Goal: Navigation & Orientation: Understand site structure

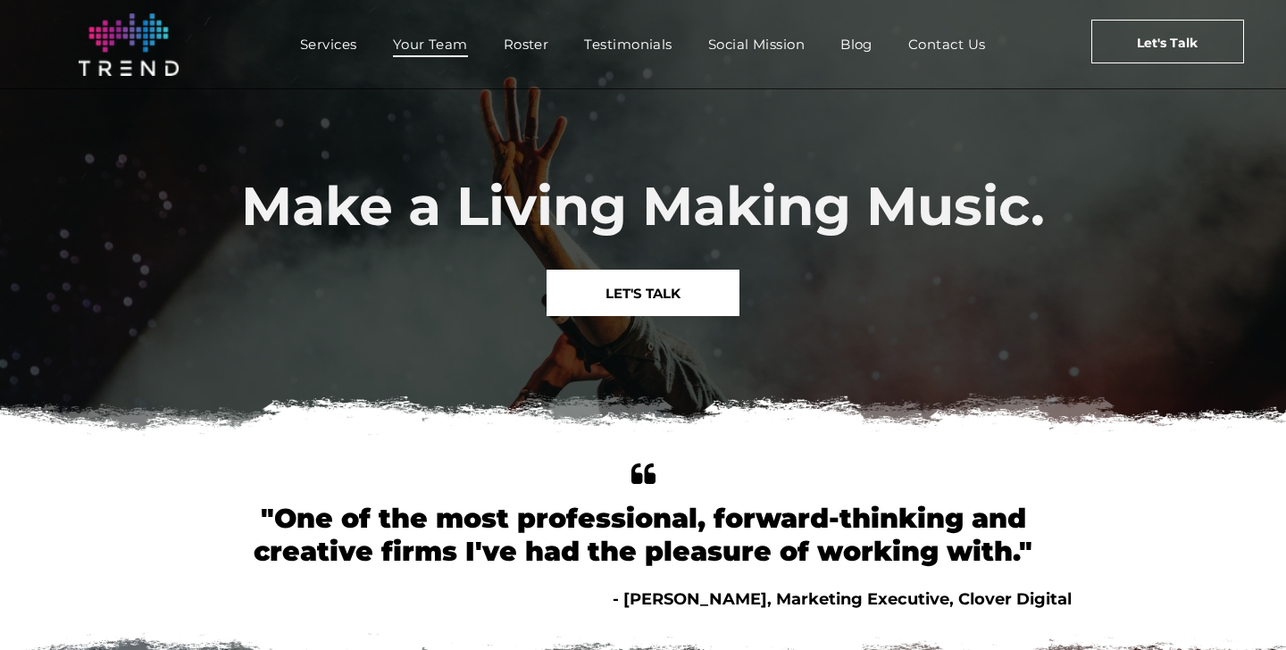
click at [404, 46] on span "Your Team" at bounding box center [430, 44] width 75 height 26
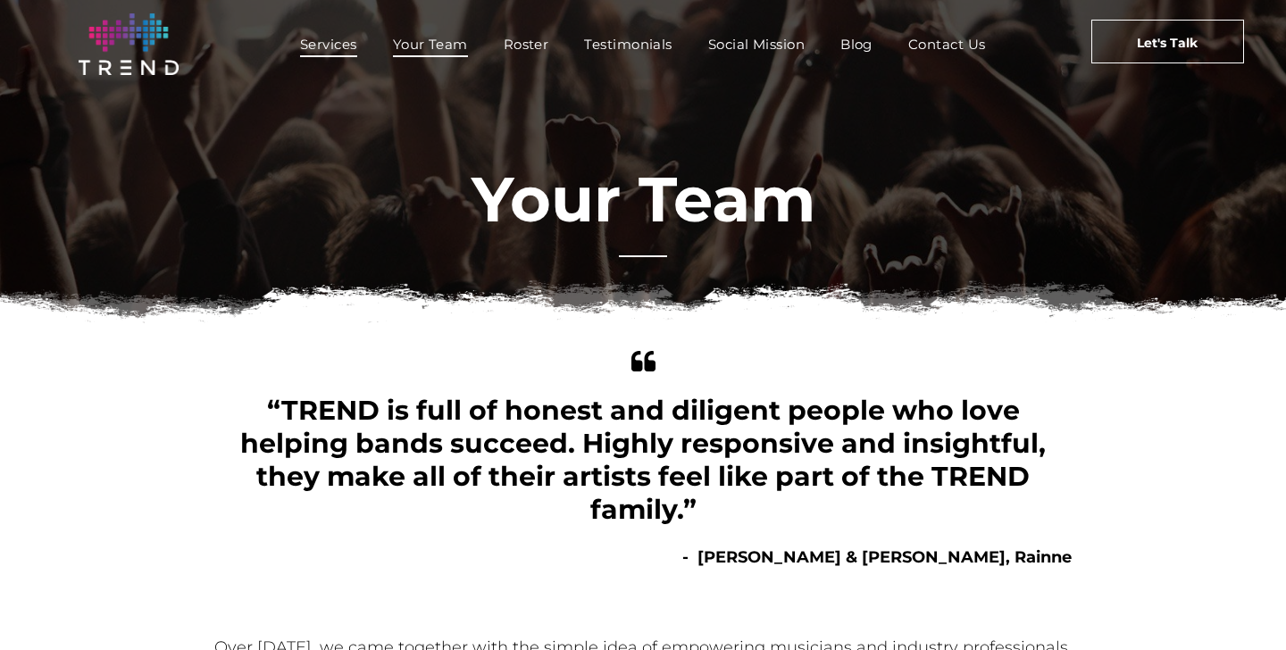
click at [317, 38] on span "Services" at bounding box center [328, 44] width 57 height 26
